Goal: Transaction & Acquisition: Purchase product/service

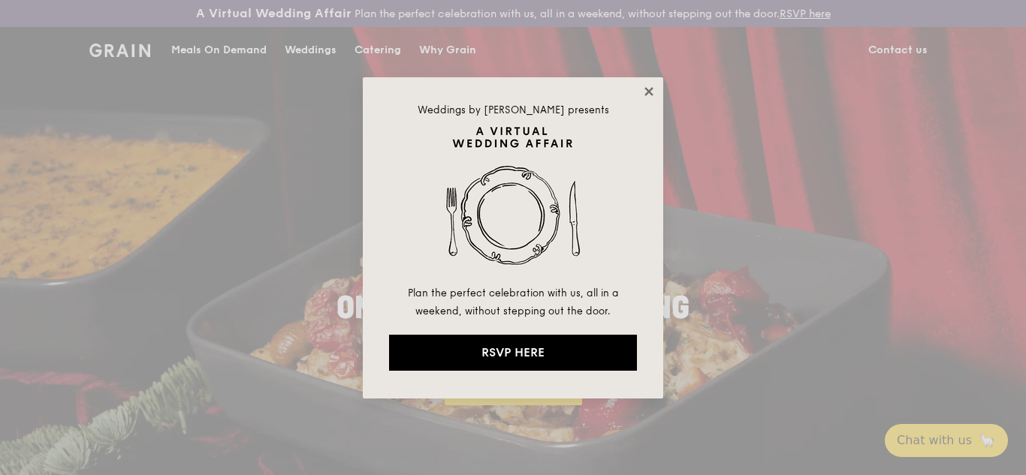
click at [647, 89] on icon at bounding box center [648, 91] width 8 height 8
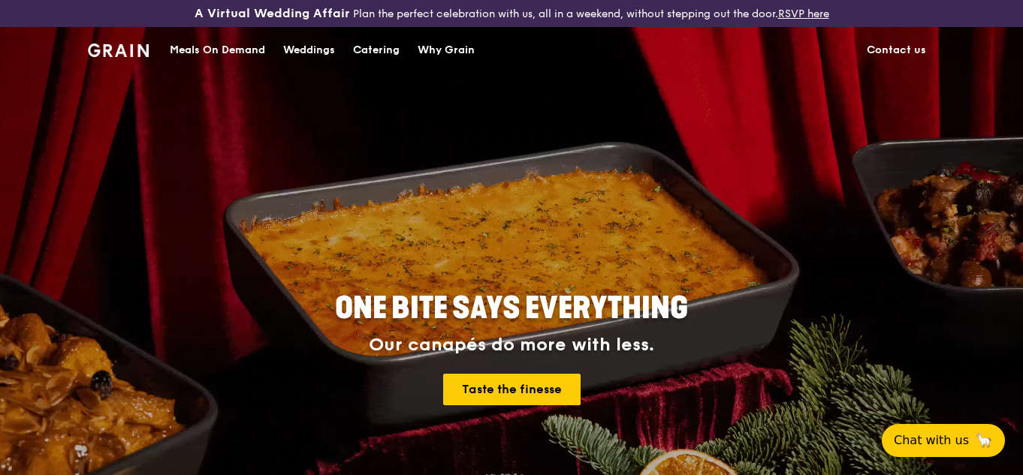
click at [233, 49] on div "Meals On Demand" at bounding box center [217, 50] width 95 height 45
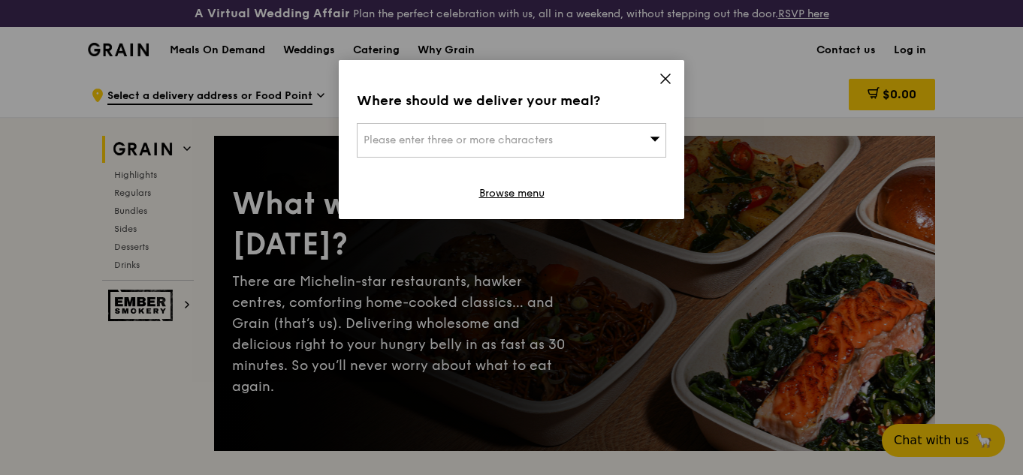
click at [608, 142] on div "Please enter three or more characters" at bounding box center [511, 140] width 309 height 35
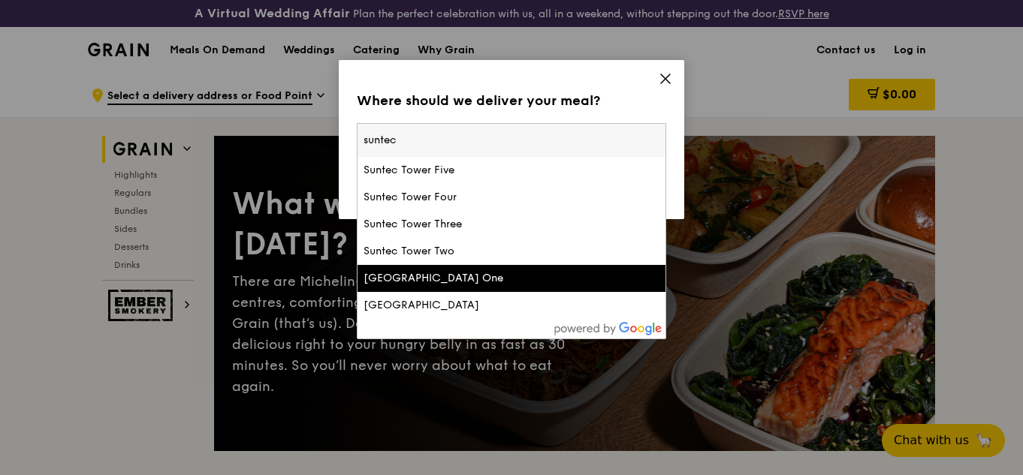
type input "suntec"
click at [493, 279] on div "[GEOGRAPHIC_DATA] One" at bounding box center [475, 278] width 222 height 15
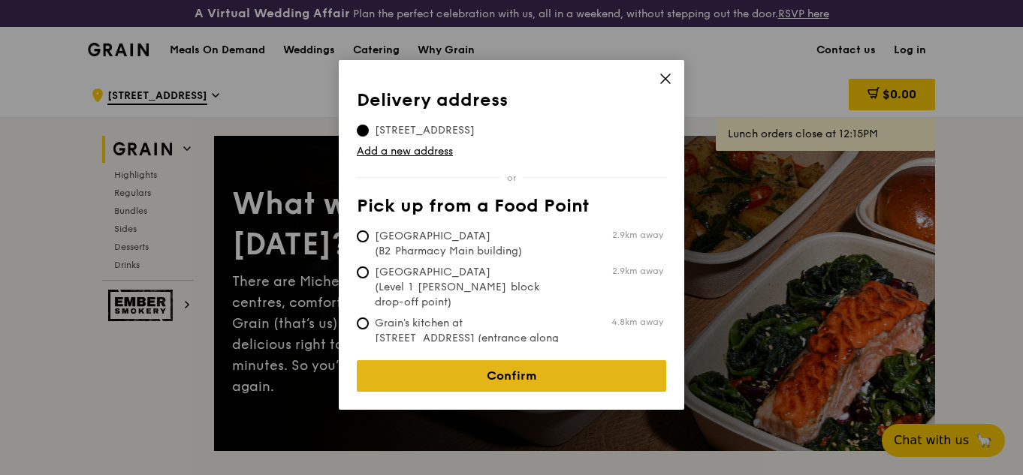
click at [527, 363] on link "Confirm" at bounding box center [511, 377] width 309 height 32
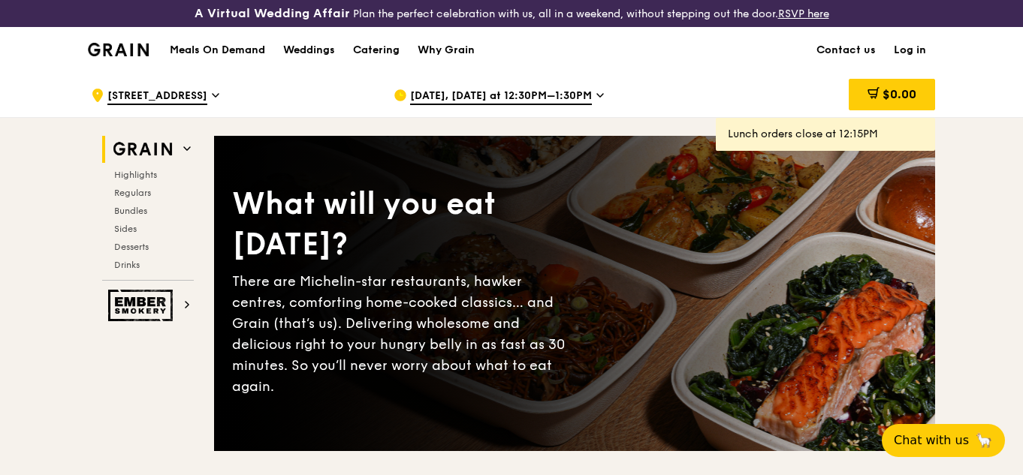
click at [551, 93] on span "[DATE], [DATE] at 12:30PM–1:30PM" at bounding box center [501, 97] width 182 height 17
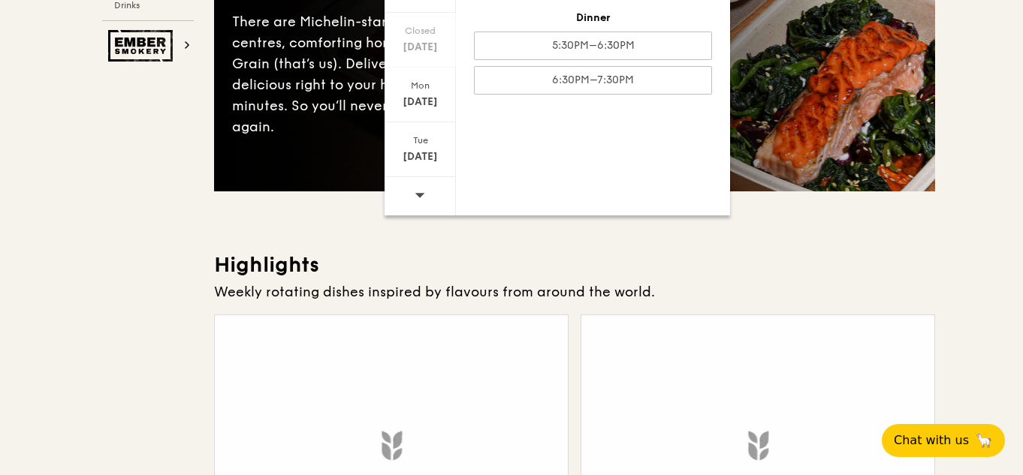
scroll to position [451, 0]
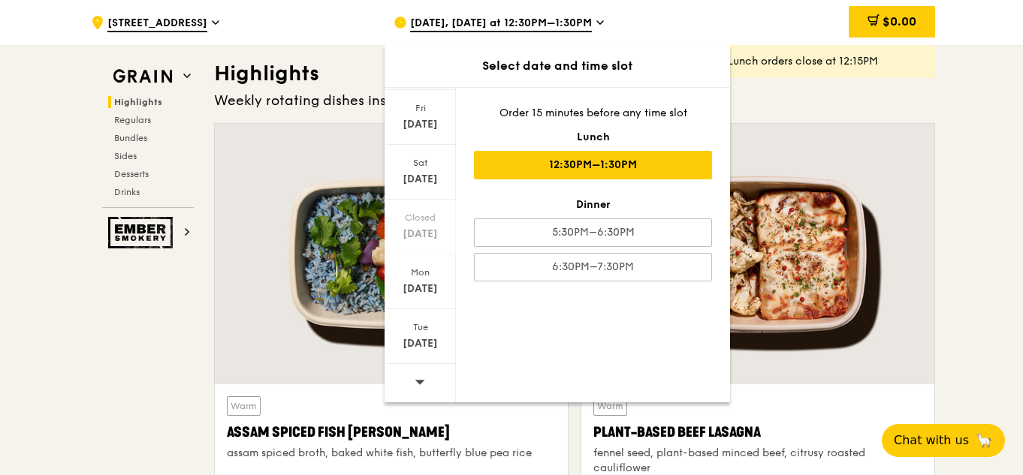
click at [418, 382] on icon at bounding box center [420, 382] width 10 height 5
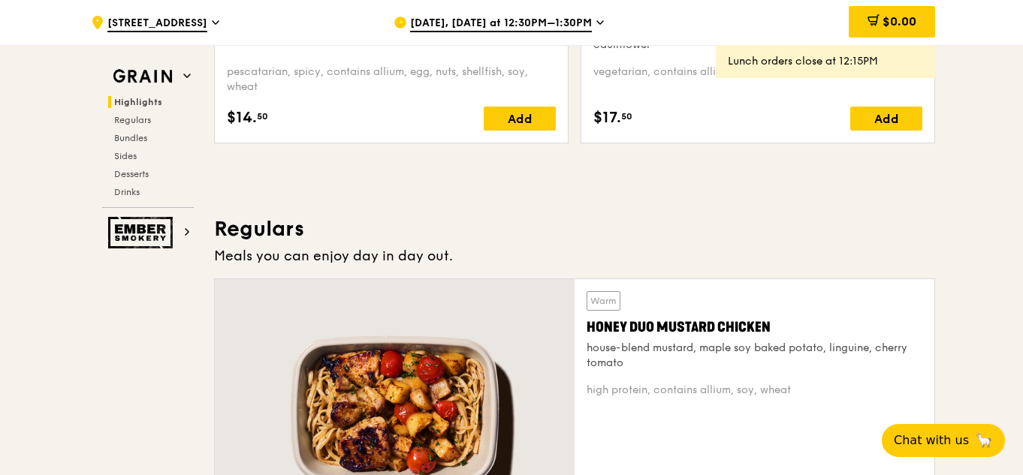
scroll to position [901, 0]
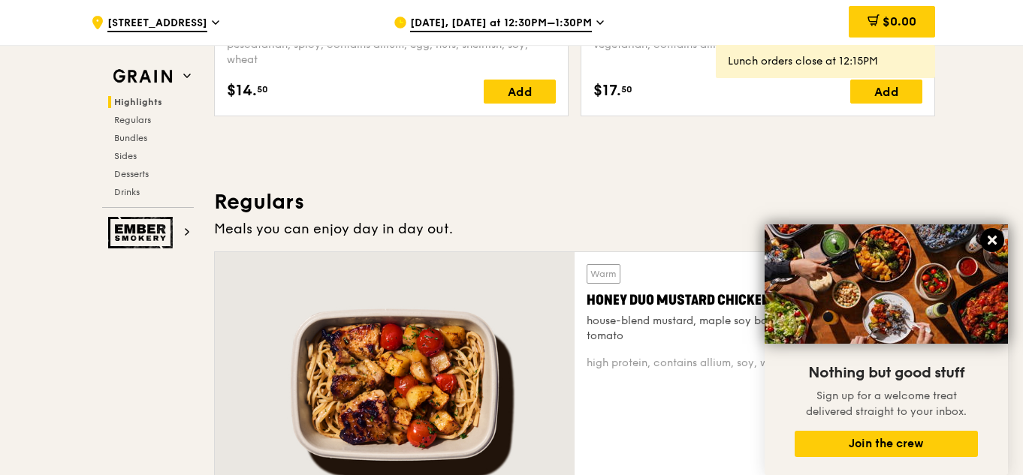
click at [993, 241] on icon at bounding box center [992, 240] width 9 height 9
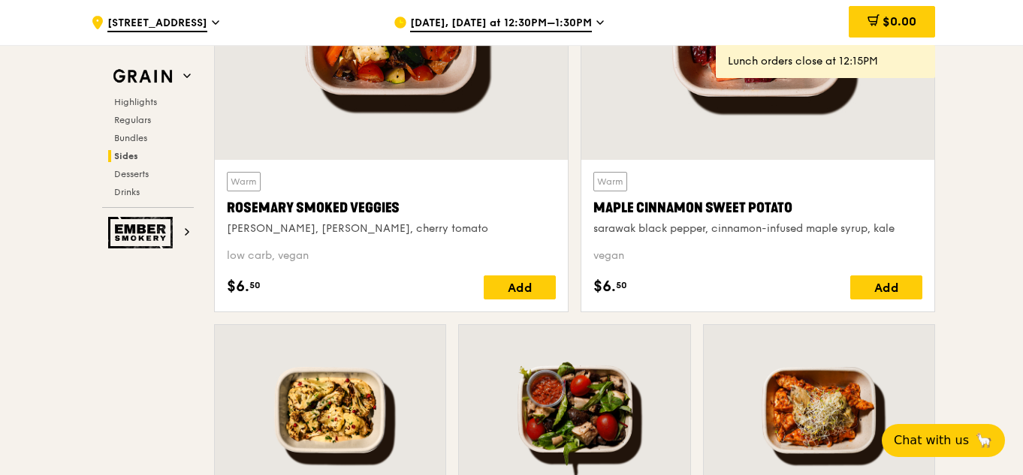
scroll to position [3455, 0]
